Goal: Register for event/course

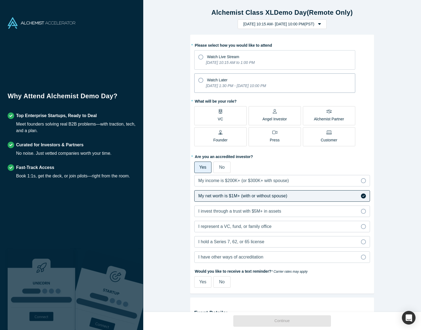
click at [201, 80] on icon at bounding box center [200, 80] width 5 height 5
click at [0, 0] on input "Watch Later [DATE] 1:30 PM - [DATE] 10:00 PM" at bounding box center [0, 0] width 0 height 0
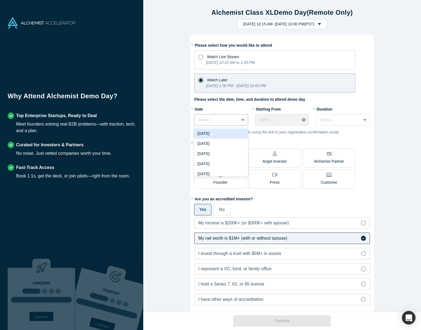
click at [243, 121] on icon at bounding box center [243, 119] width 4 height 5
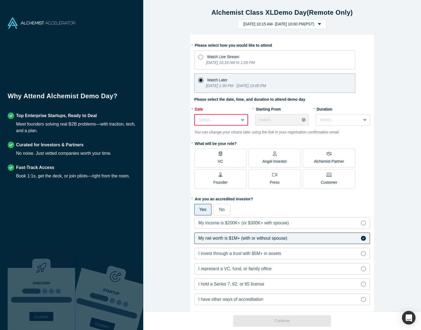
click at [240, 121] on div at bounding box center [243, 120] width 9 height 10
click at [225, 162] on div "[DATE]" at bounding box center [221, 164] width 54 height 10
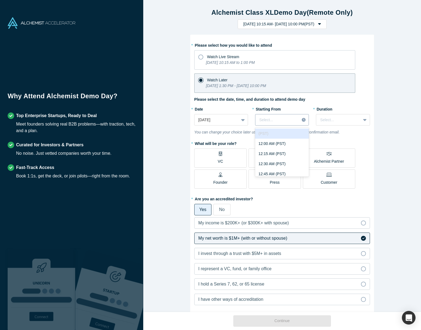
click at [273, 118] on div at bounding box center [277, 120] width 36 height 7
click at [275, 149] on div "8:00 AM (PST)" at bounding box center [282, 148] width 54 height 10
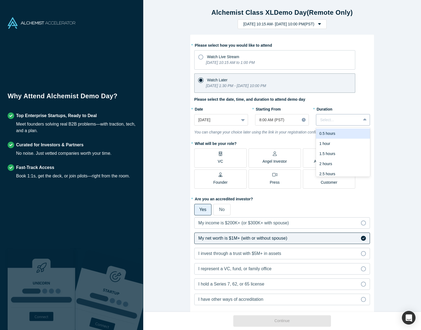
click at [361, 119] on div at bounding box center [365, 120] width 9 height 10
click at [346, 145] on div "1 hour" at bounding box center [343, 144] width 54 height 10
click at [277, 159] on p "Angel Investor" at bounding box center [275, 162] width 25 height 6
click at [0, 0] on input "Angel Investor" at bounding box center [0, 0] width 0 height 0
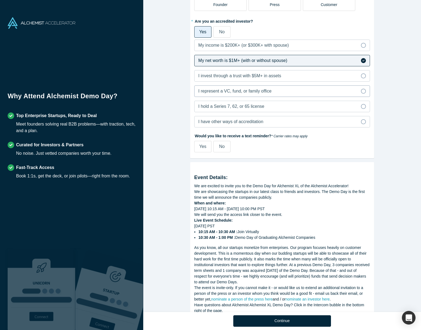
scroll to position [198, 0]
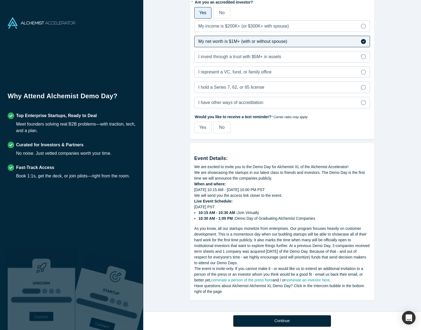
click at [224, 125] on span "No" at bounding box center [221, 127] width 5 height 5
click at [0, 0] on input "No" at bounding box center [0, 0] width 0 height 0
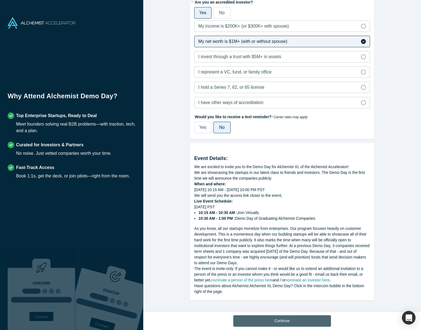
click at [292, 323] on button "Continue" at bounding box center [282, 320] width 98 height 11
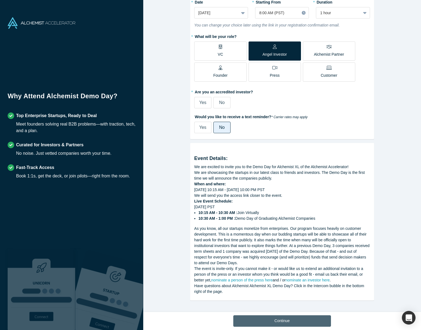
scroll to position [108, 0]
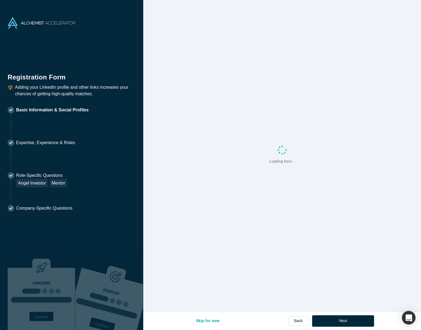
select select "US"
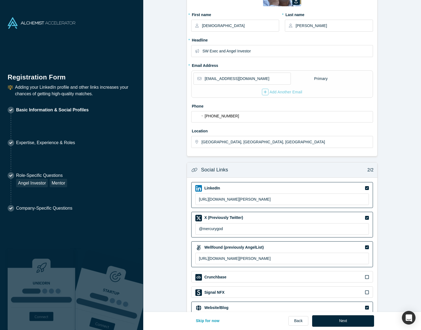
scroll to position [86, 0]
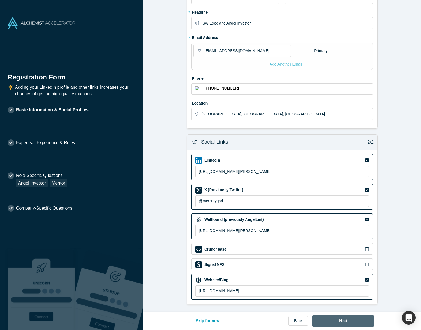
click at [337, 321] on button "Next" at bounding box center [343, 320] width 62 height 11
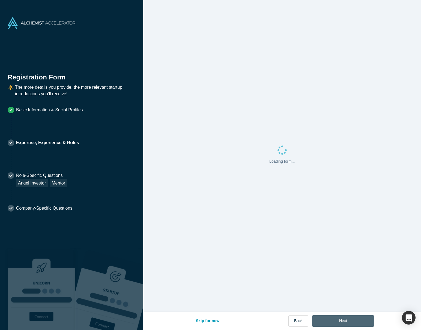
scroll to position [0, 0]
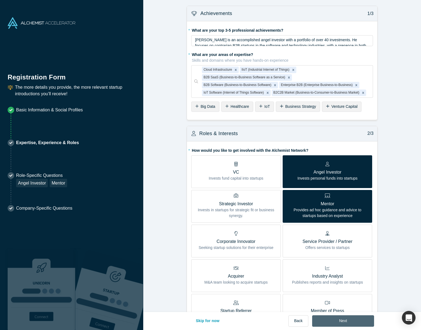
click at [337, 321] on button "Next" at bounding box center [343, 320] width 62 height 11
click at [345, 320] on div "Next" at bounding box center [343, 320] width 62 height 11
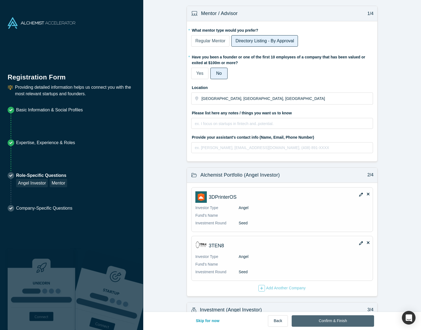
click at [319, 322] on button "Confirm & Finish" at bounding box center [333, 320] width 82 height 11
